Goal: Task Accomplishment & Management: Manage account settings

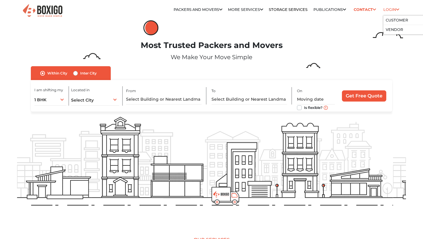
click at [391, 7] on li "Login Customer Vendor" at bounding box center [391, 10] width 16 height 12
click at [394, 18] on li "Customer" at bounding box center [411, 20] width 56 height 9
click at [392, 18] on link "Customer" at bounding box center [397, 20] width 22 height 4
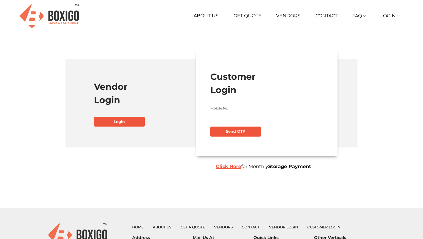
click at [259, 104] on input "text" at bounding box center [266, 107] width 113 height 9
type input "7093599311"
click at [255, 132] on button "Send OTP" at bounding box center [235, 131] width 51 height 10
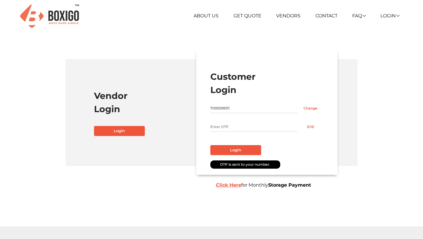
click at [222, 126] on input "text" at bounding box center [253, 126] width 87 height 9
type input "3339"
click at [234, 150] on button "Login" at bounding box center [235, 150] width 51 height 10
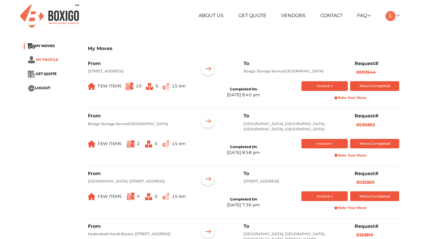
click at [43, 61] on span "MY PROFILE" at bounding box center [47, 59] width 23 height 4
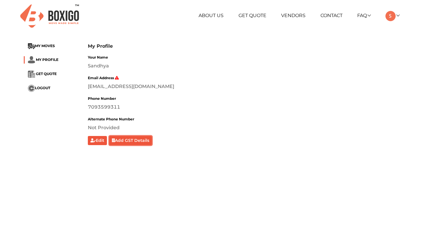
click at [130, 142] on button "Add GST Details" at bounding box center [130, 140] width 43 height 9
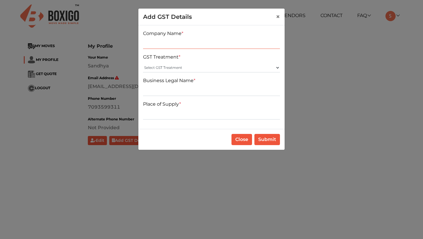
click at [178, 48] on input "text" at bounding box center [211, 43] width 137 height 9
type input "Boxigo"
click at [167, 68] on select "Select GST Treatment Registered Unregistered" at bounding box center [211, 67] width 137 height 9
select select "Registered"
click at [143, 63] on select "Select GST Treatment Registered Unregistered" at bounding box center [211, 67] width 137 height 9
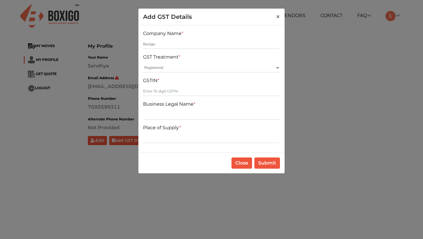
click at [160, 86] on div "GSTIN *" at bounding box center [211, 86] width 137 height 19
click at [160, 90] on input "text" at bounding box center [211, 90] width 137 height 9
paste input "29AAICB5737E1ZJ"
type input "29AAICB5737E1ZJ"
click at [175, 115] on input "text" at bounding box center [211, 114] width 137 height 9
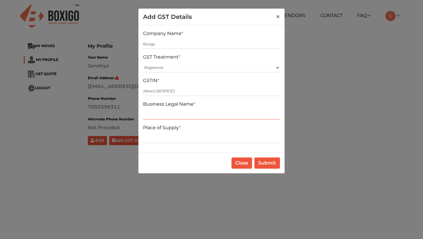
type input "Brainsys"
click at [168, 140] on input "text" at bounding box center [211, 137] width 137 height 9
type input "Karnataka"
click at [270, 162] on button "Submit" at bounding box center [267, 162] width 26 height 11
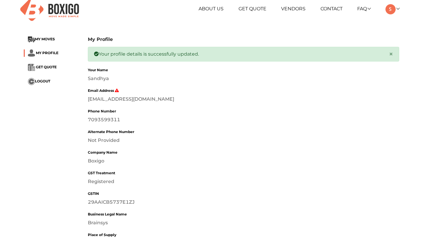
scroll to position [7, 0]
